Goal: Task Accomplishment & Management: Manage account settings

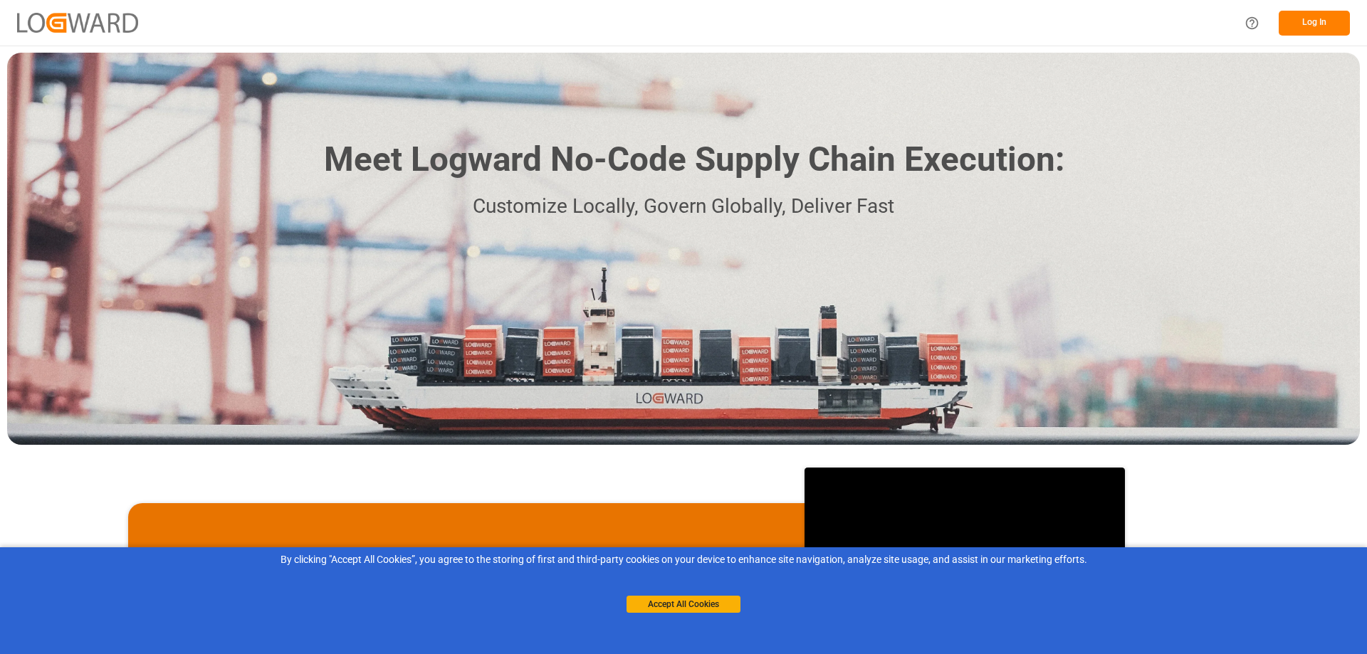
scroll to position [214, 0]
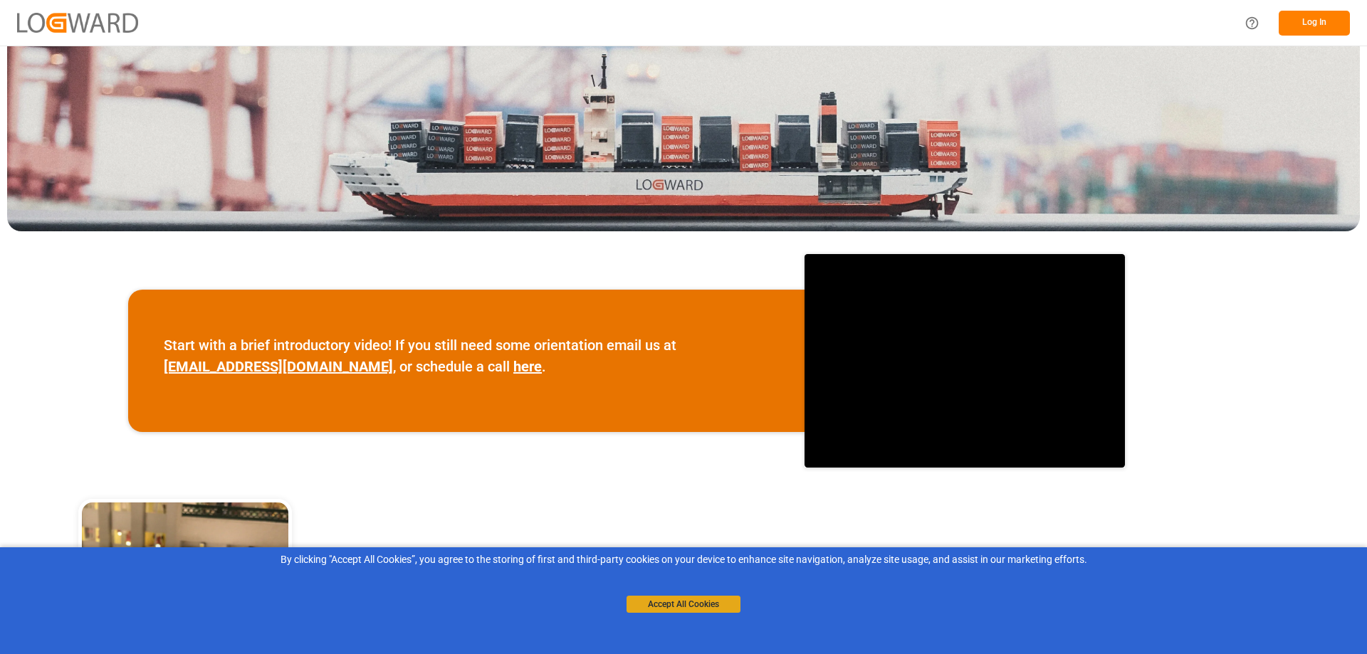
click at [669, 603] on button "Accept All Cookies" at bounding box center [684, 604] width 114 height 17
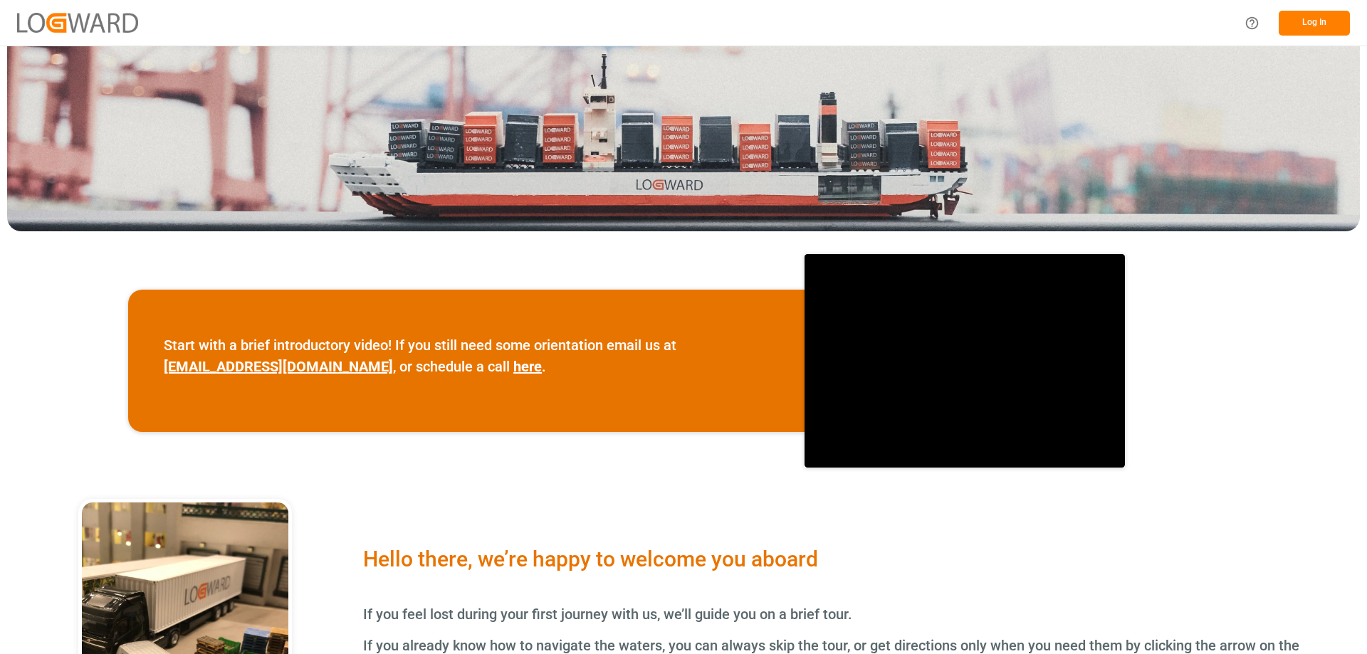
click at [1312, 11] on button "Log In" at bounding box center [1314, 23] width 71 height 25
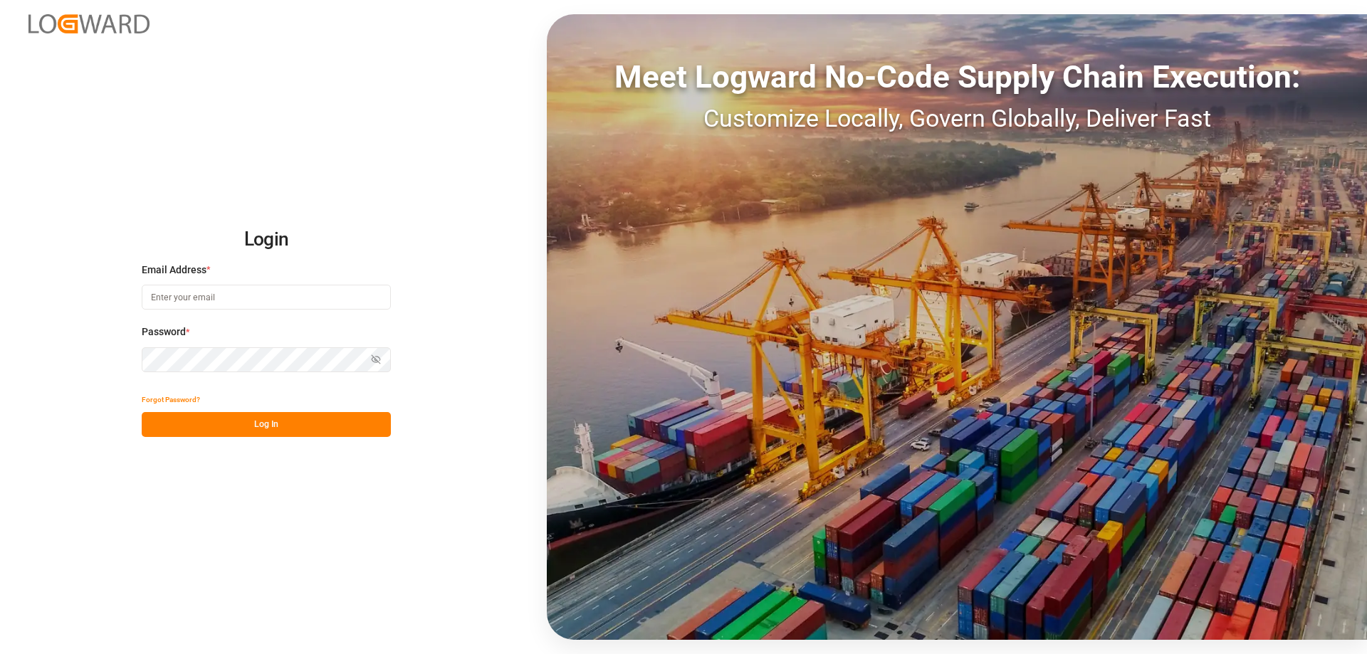
type input "[EMAIL_ADDRESS][PERSON_NAME][DOMAIN_NAME]"
click at [203, 412] on button "Log In" at bounding box center [266, 424] width 249 height 25
